Goal: Find specific page/section: Find specific page/section

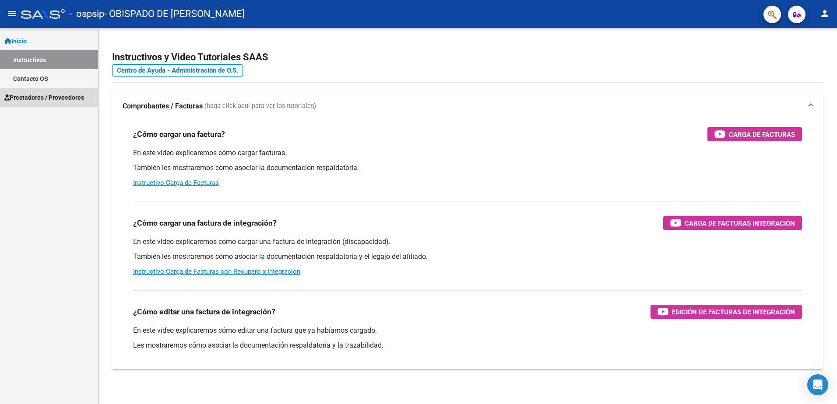
click at [55, 94] on span "Prestadores / Proveedores" at bounding box center [44, 98] width 80 height 10
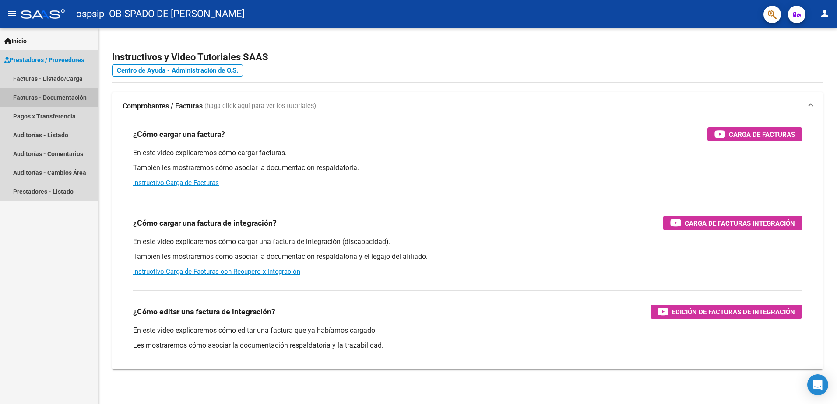
click at [45, 101] on link "Facturas - Documentación" at bounding box center [49, 97] width 98 height 19
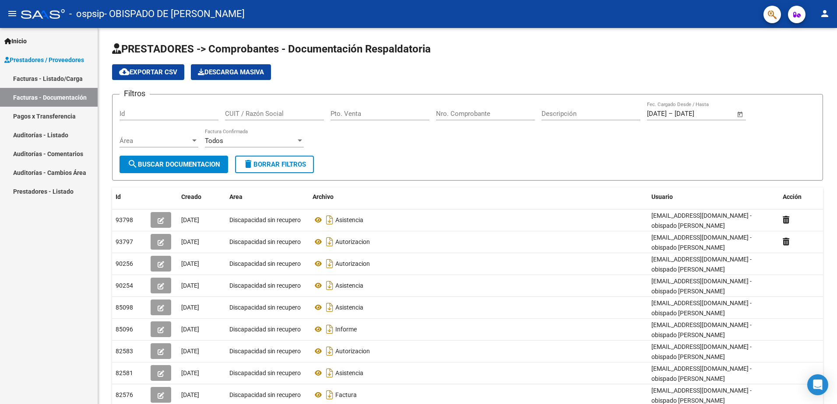
click at [59, 96] on link "Facturas - Documentación" at bounding box center [49, 97] width 98 height 19
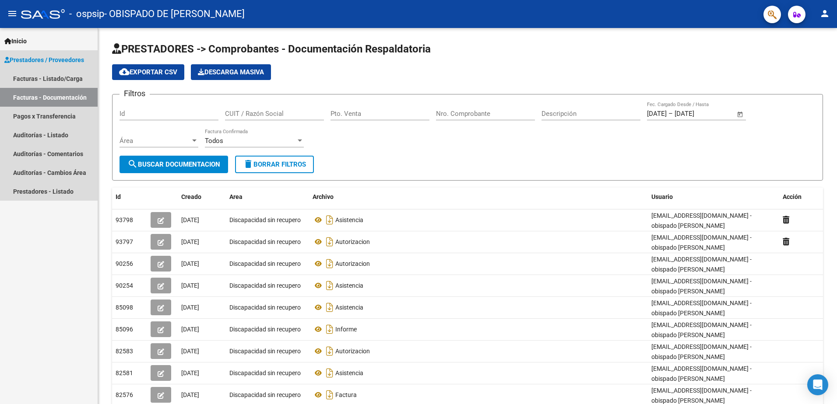
click at [62, 100] on link "Facturas - Documentación" at bounding box center [49, 97] width 98 height 19
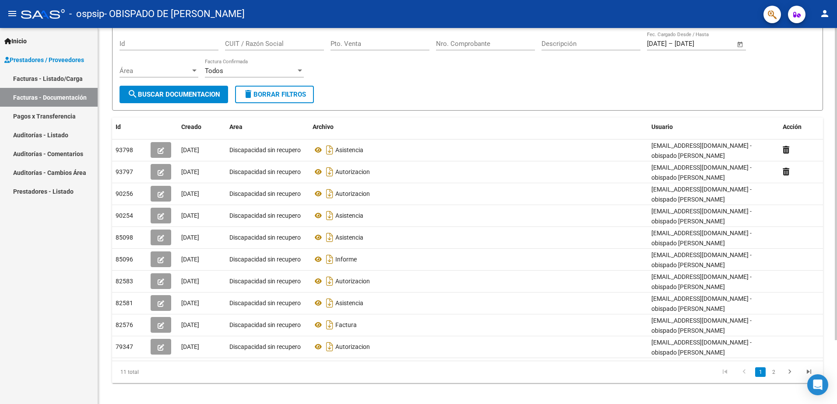
scroll to position [77, 0]
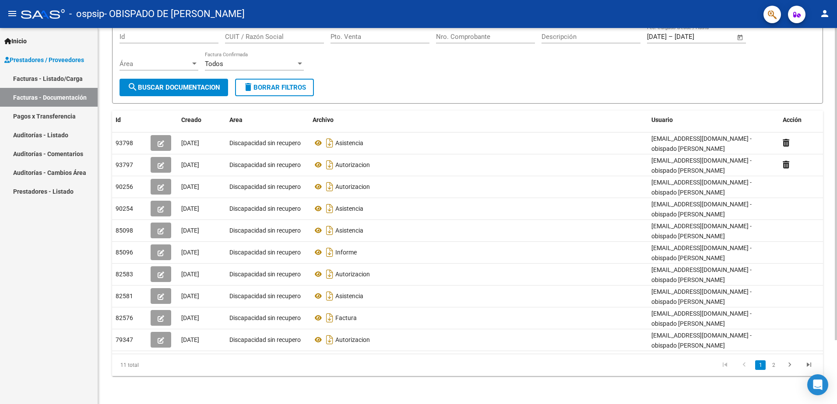
click at [836, 339] on html "menu - ospsip - OBISPADO DE [PERSON_NAME] person Inicio Instructivos Contacto O…" at bounding box center [418, 202] width 837 height 404
click at [788, 365] on icon "go to next page" at bounding box center [789, 366] width 11 height 11
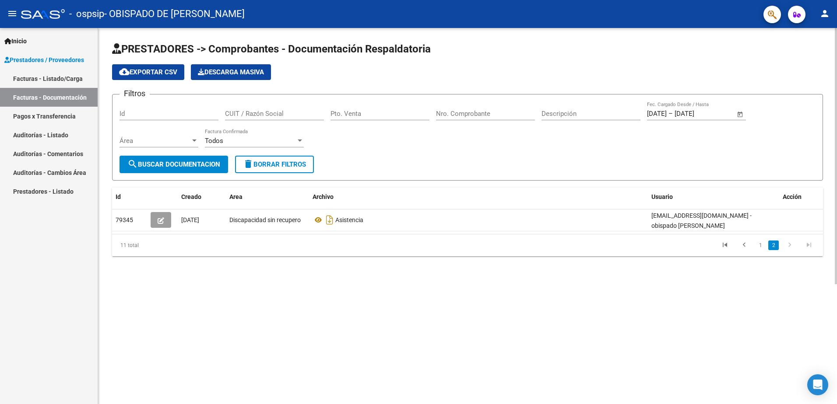
scroll to position [0, 0]
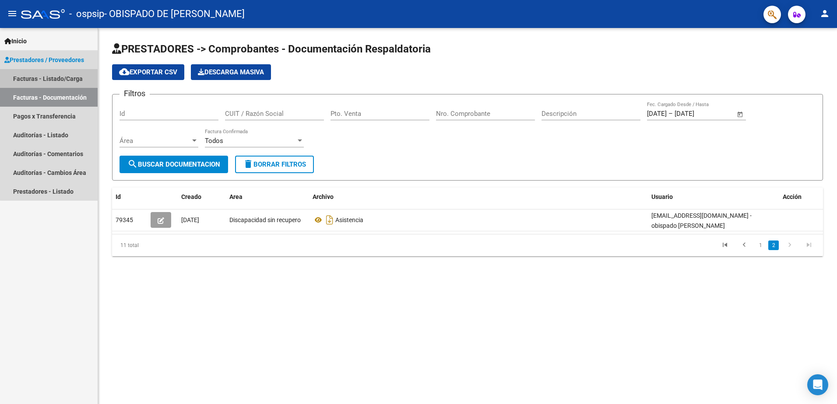
click at [53, 81] on link "Facturas - Listado/Carga" at bounding box center [49, 78] width 98 height 19
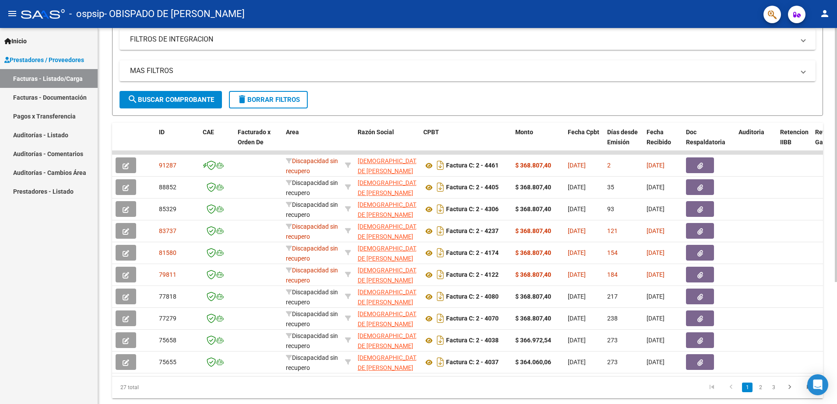
scroll to position [180, 0]
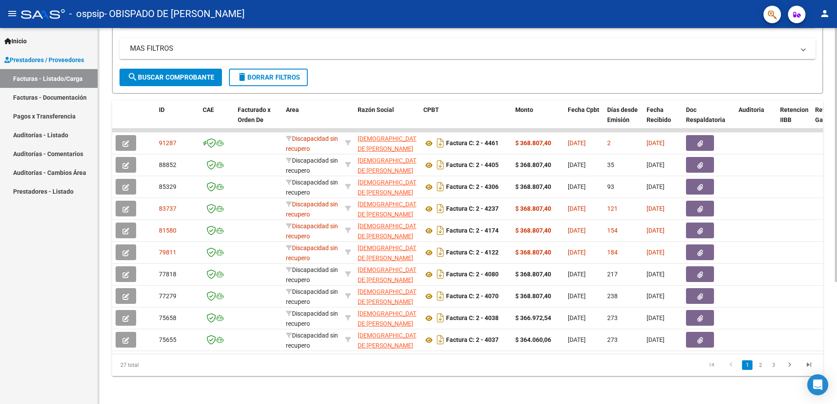
click at [836, 256] on html "menu - ospsip - OBISPADO DE [PERSON_NAME] person Inicio Instructivos Contacto O…" at bounding box center [418, 202] width 837 height 404
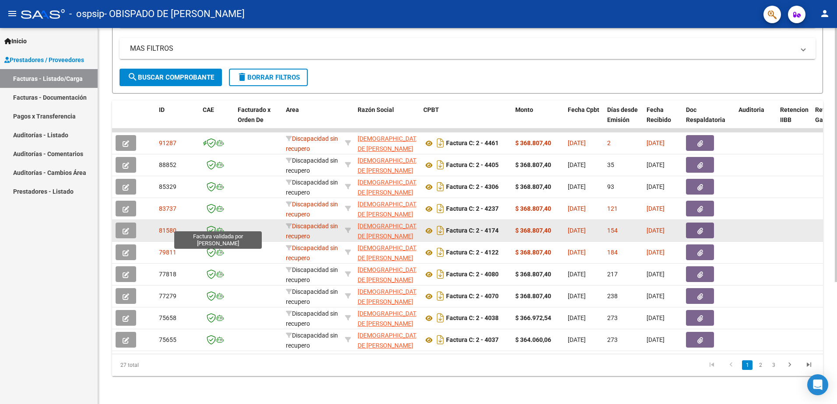
click at [210, 226] on icon at bounding box center [211, 231] width 9 height 10
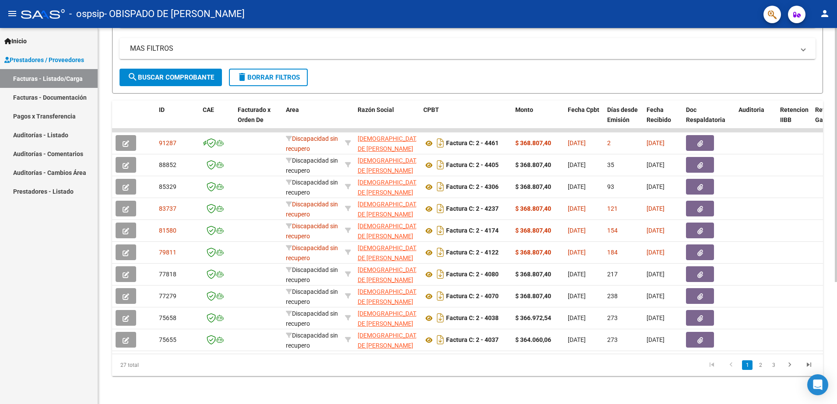
click at [836, 367] on html "menu - ospsip - OBISPADO DE [PERSON_NAME] person Inicio Instructivos Contacto O…" at bounding box center [418, 202] width 837 height 404
